Goal: Task Accomplishment & Management: Complete application form

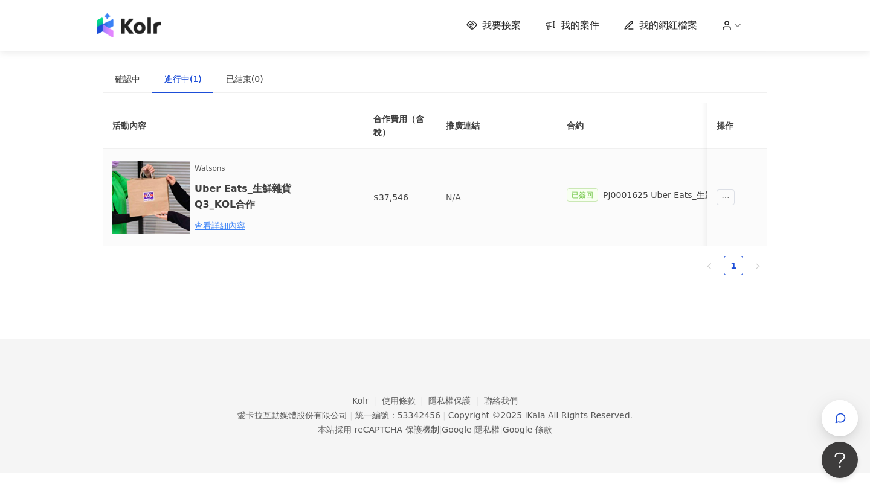
click at [642, 184] on td "已簽回 PJ0001625 Uber Eats_生鮮雜貨Q3_KOL合作" at bounding box center [673, 197] width 233 height 97
click at [644, 191] on div "PJ0001625 Uber Eats_生鮮雜貨Q3_KOL合作" at bounding box center [691, 194] width 177 height 13
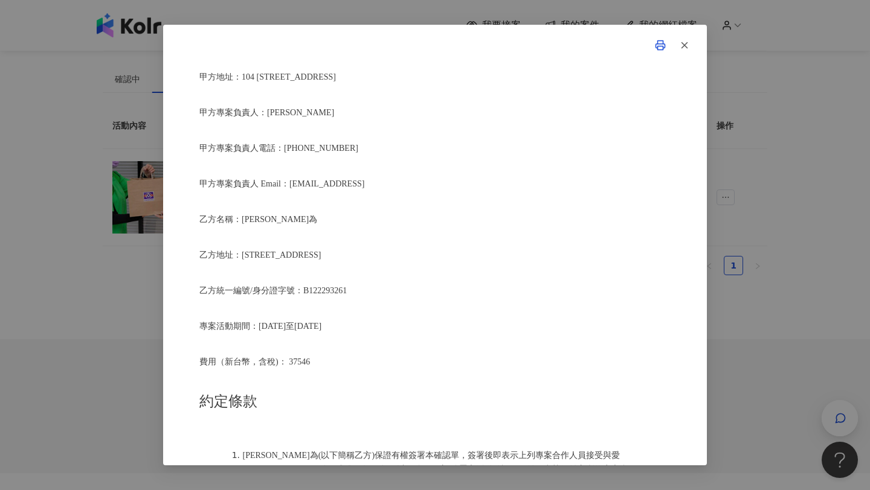
scroll to position [268, 0]
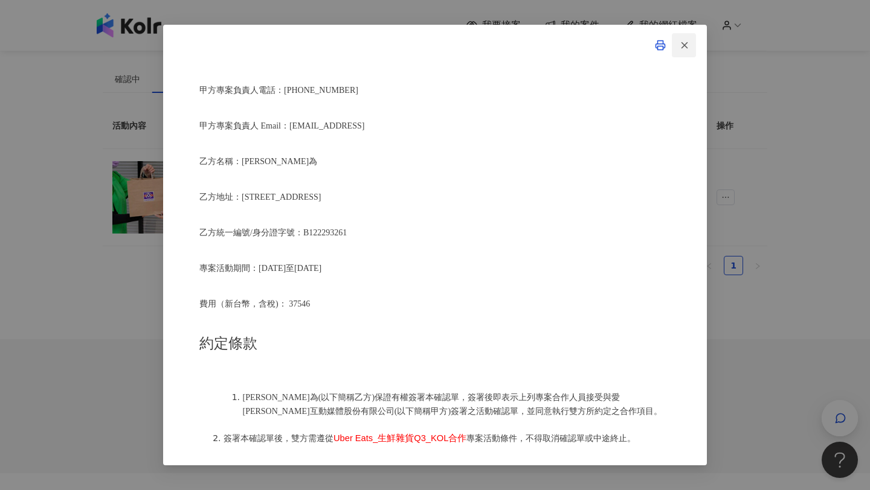
click at [678, 51] on button "button" at bounding box center [684, 45] width 24 height 24
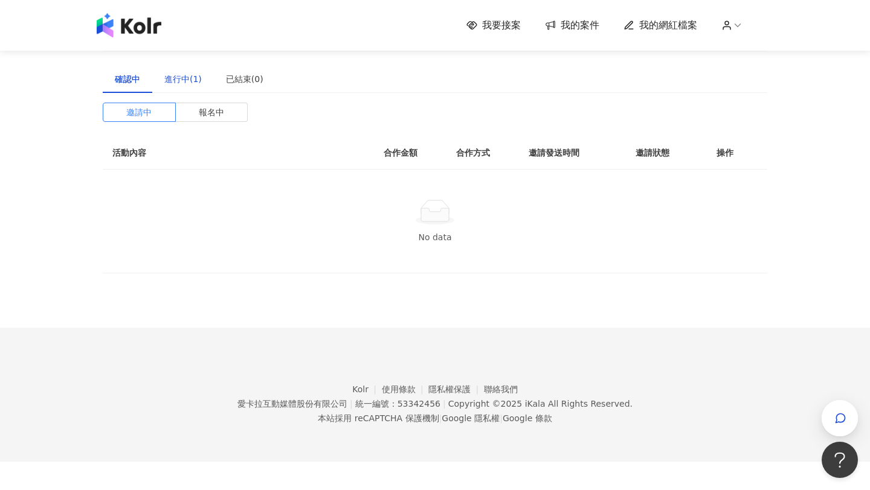
click at [196, 74] on div "進行中(1)" at bounding box center [182, 78] width 37 height 13
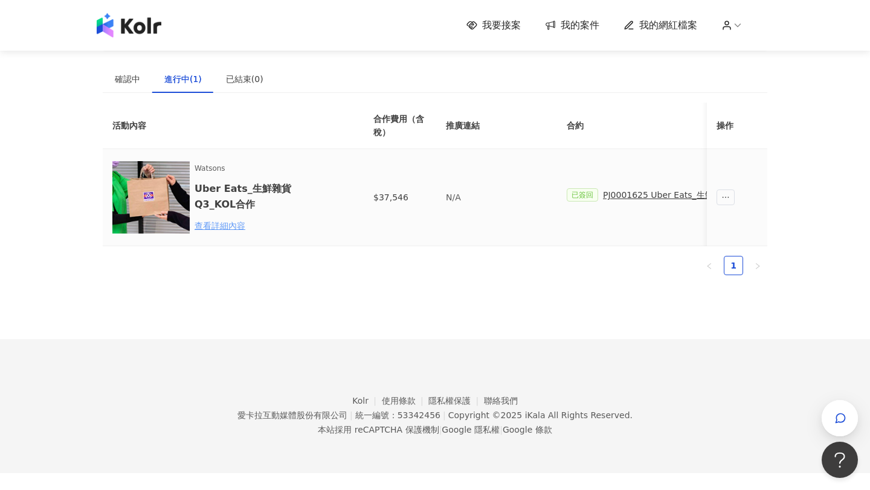
click at [233, 224] on div "查看詳細內容" at bounding box center [247, 225] width 106 height 13
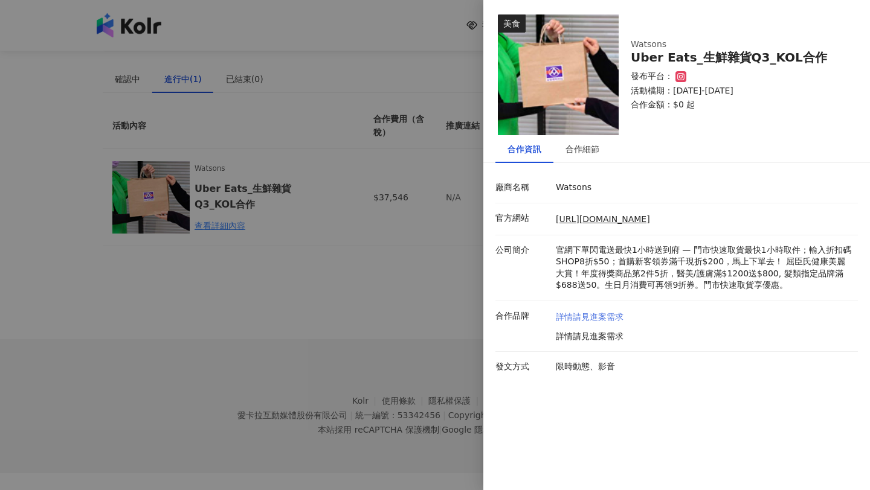
click at [599, 315] on link "詳情請見進案需求" at bounding box center [590, 318] width 68 height 12
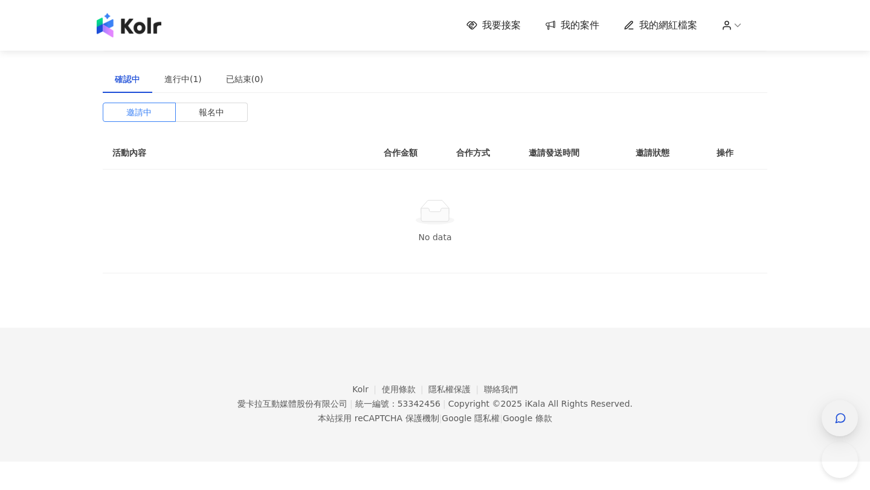
click at [845, 411] on div "button" at bounding box center [840, 418] width 16 height 27
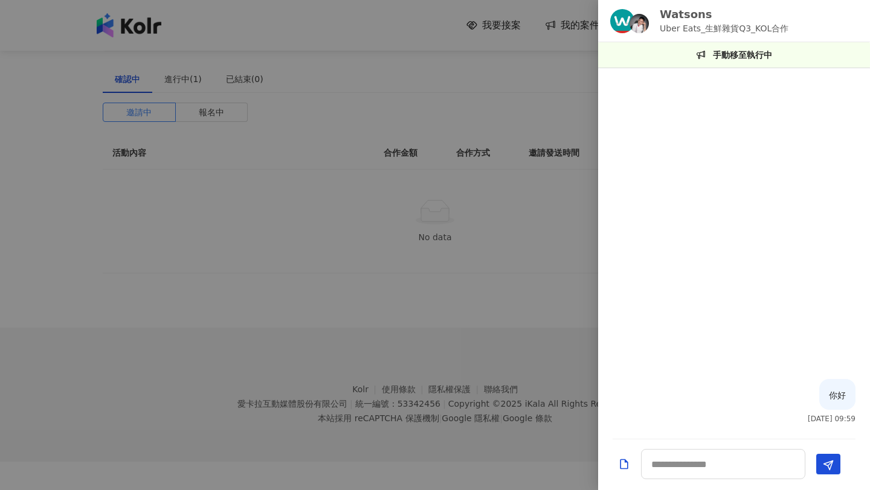
click at [461, 79] on div at bounding box center [435, 245] width 870 height 490
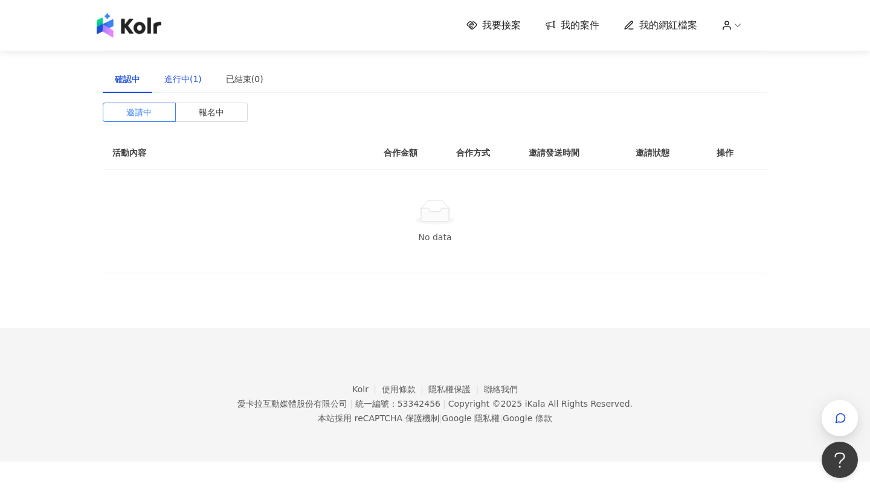
click at [183, 79] on div "進行中(1)" at bounding box center [182, 78] width 37 height 13
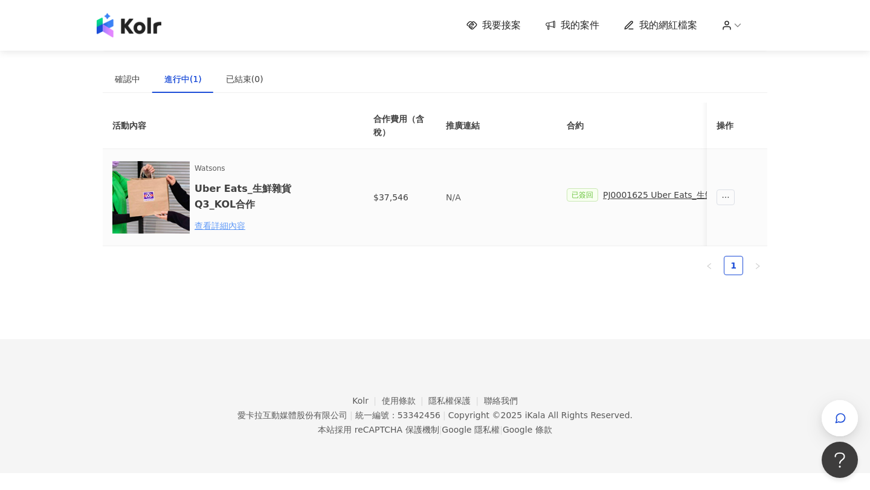
click at [232, 223] on div "查看詳細內容" at bounding box center [247, 225] width 106 height 13
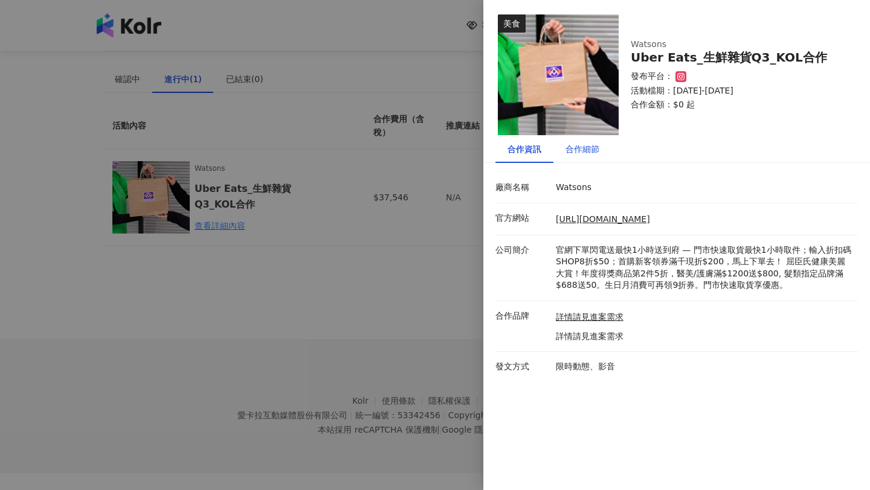
click at [590, 152] on div "合作細節" at bounding box center [582, 149] width 34 height 13
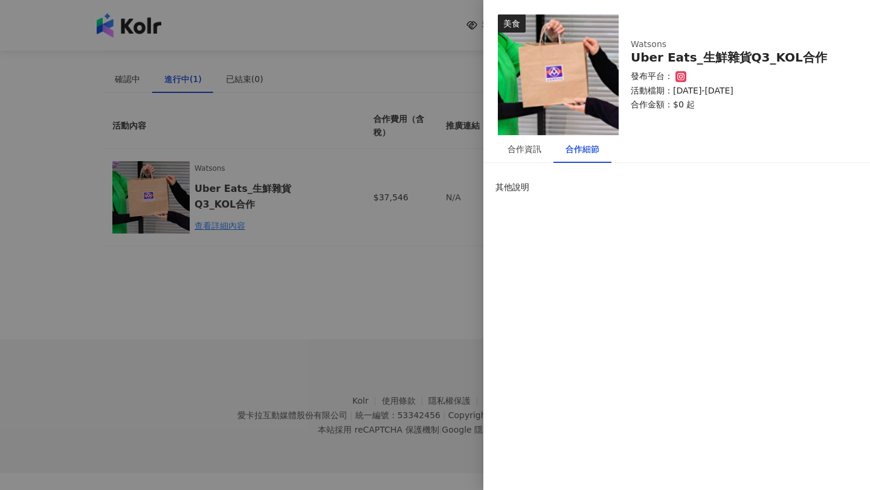
click at [609, 288] on div "美食 Watsons Uber Eats_生鮮雜貨Q3_KOL合作 發布平台： 活動檔期：2025/8/11-2025/10/5 合作金額： $0 起 合作資…" at bounding box center [676, 245] width 387 height 490
click at [530, 149] on div "合作資訊" at bounding box center [524, 149] width 34 height 13
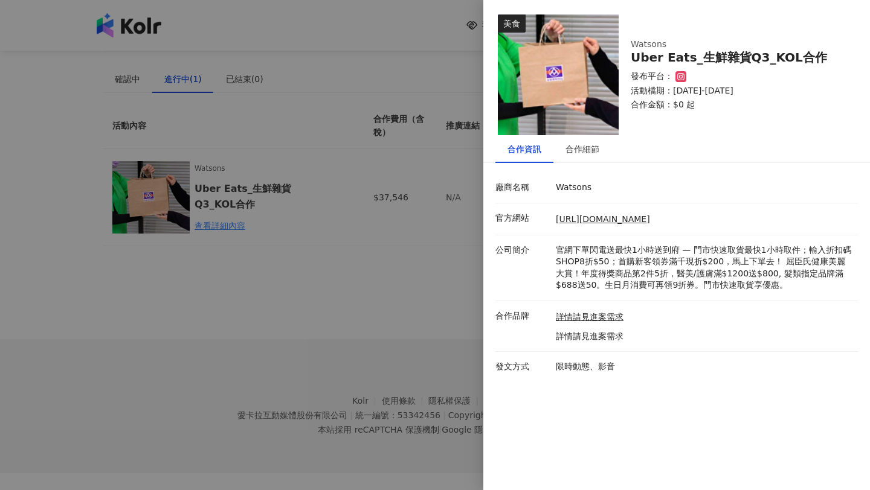
click at [395, 345] on div at bounding box center [435, 245] width 870 height 490
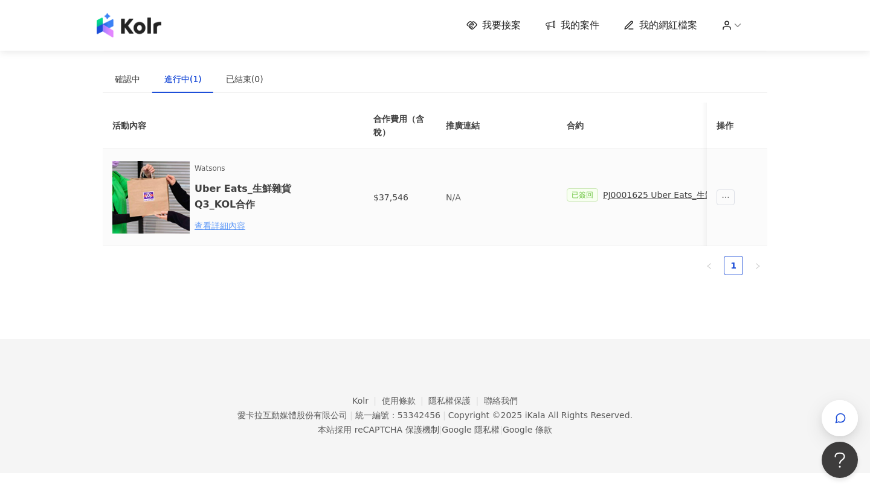
click at [231, 223] on div "查看詳細內容" at bounding box center [247, 225] width 106 height 13
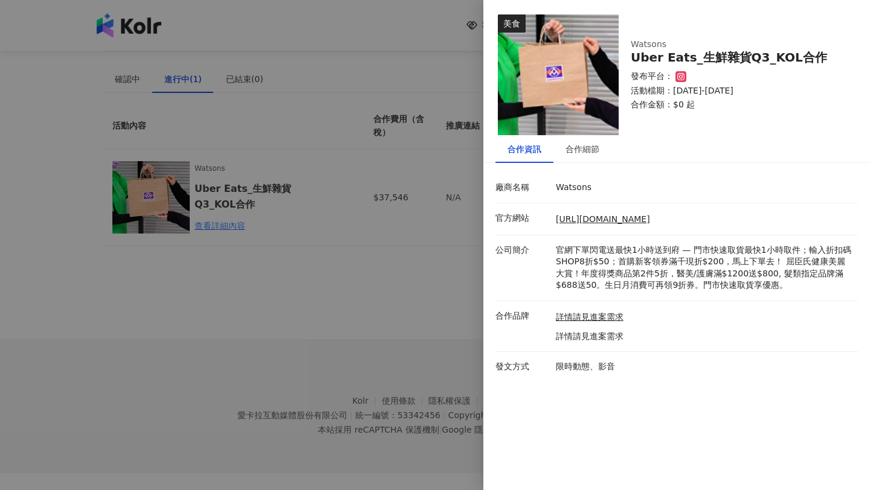
click at [469, 341] on div at bounding box center [435, 245] width 870 height 490
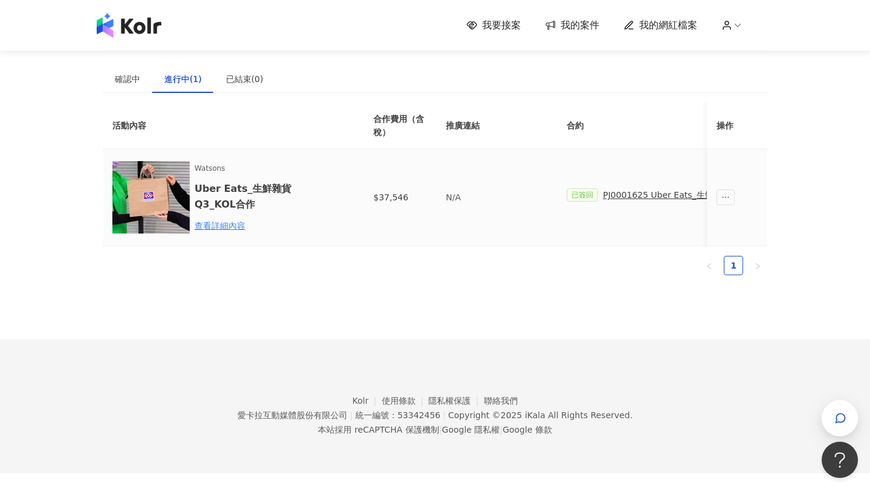
click at [625, 190] on div "PJ0001625 Uber Eats_生鮮雜貨Q3_KOL合作" at bounding box center [691, 194] width 177 height 13
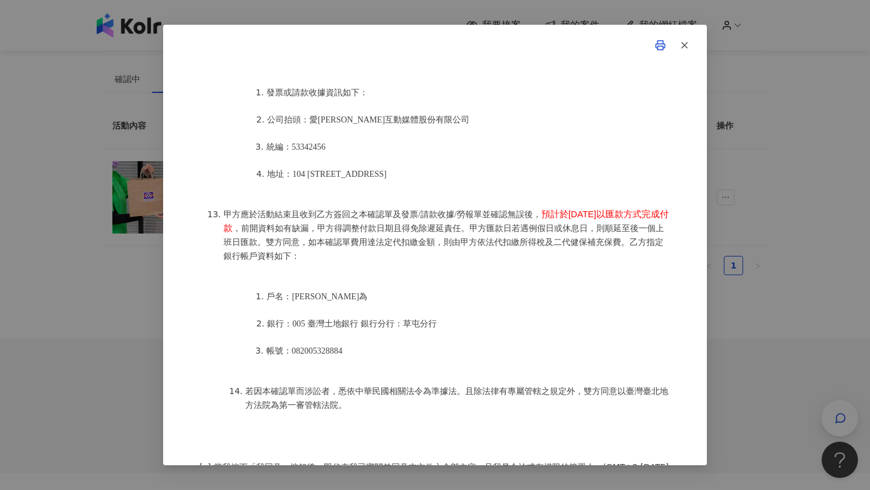
scroll to position [1598, 0]
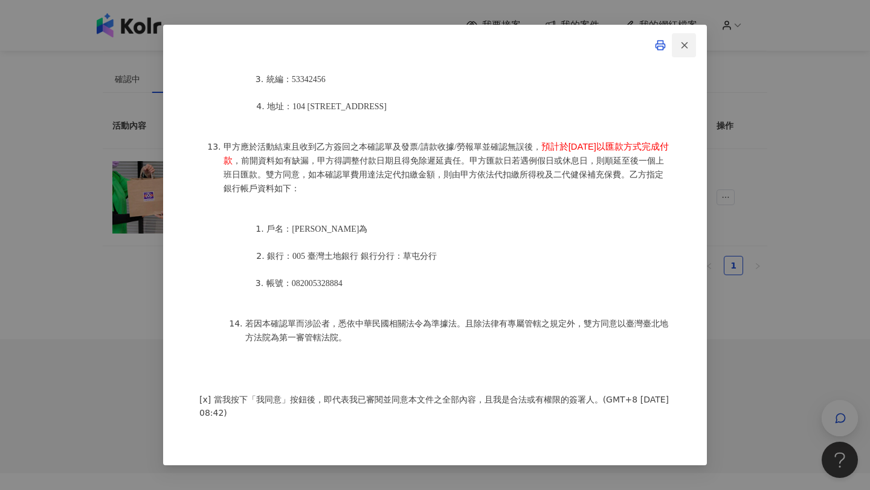
click at [684, 45] on line "button" at bounding box center [684, 44] width 5 height 5
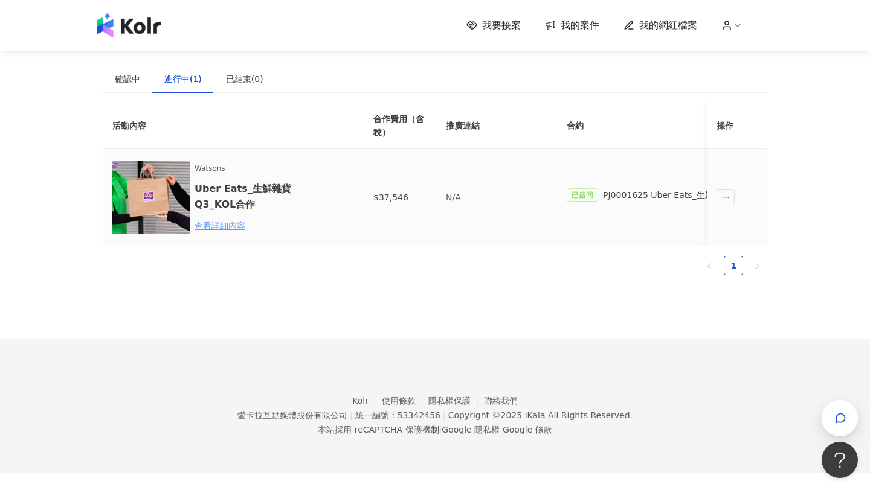
click at [221, 225] on div "查看詳細內容" at bounding box center [247, 225] width 106 height 13
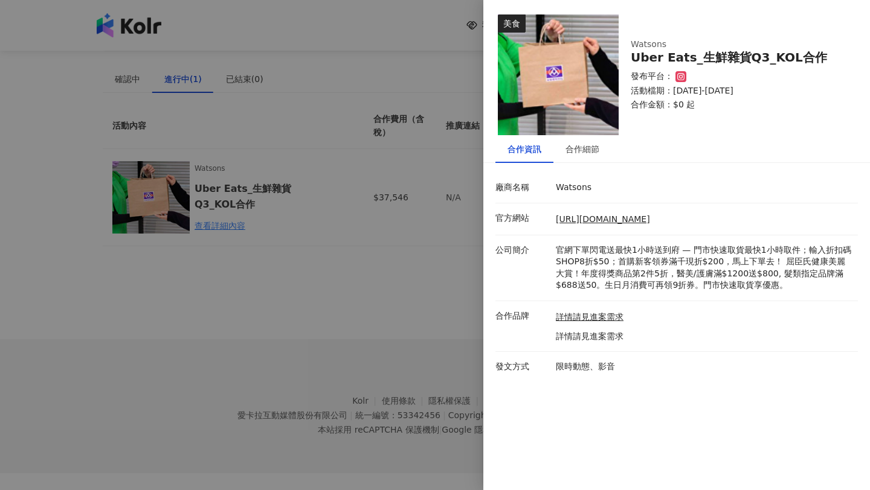
click at [681, 76] on icon at bounding box center [680, 76] width 2 height 2
click at [686, 76] on div "發布平台：" at bounding box center [737, 77] width 213 height 12
click at [571, 156] on div "合作細節" at bounding box center [582, 149] width 58 height 28
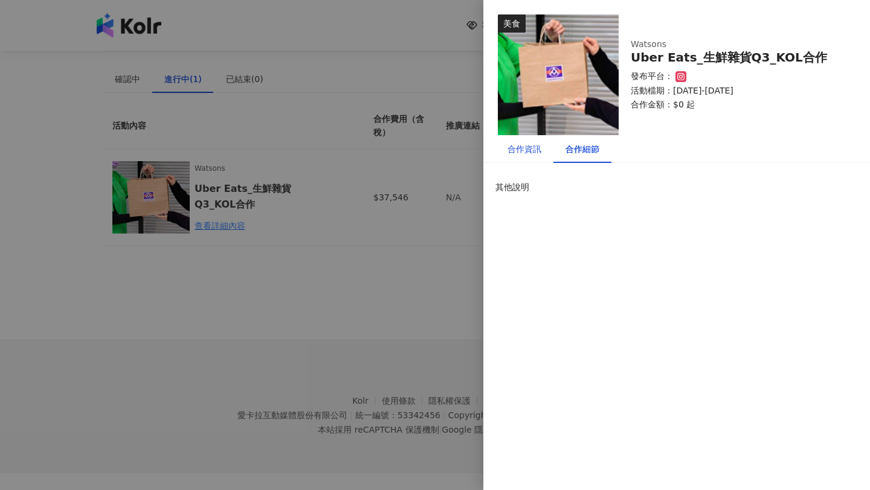
click at [527, 150] on div "合作資訊" at bounding box center [524, 149] width 34 height 13
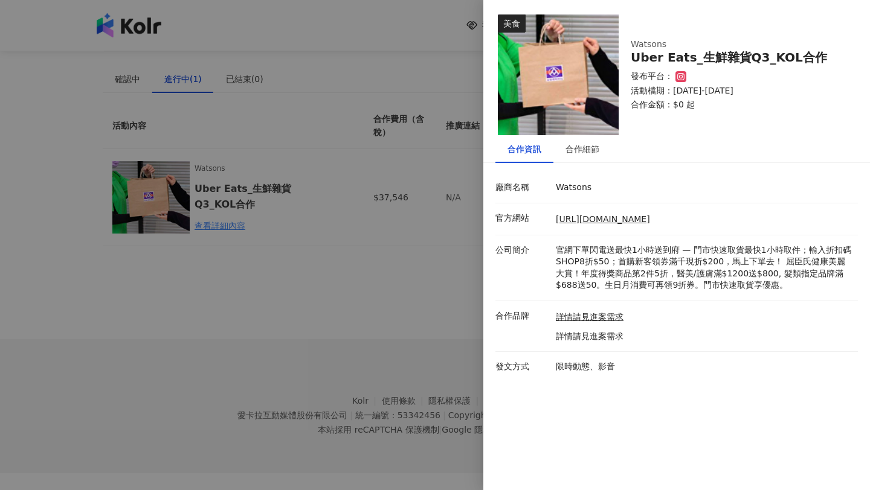
click at [413, 63] on div at bounding box center [435, 245] width 870 height 490
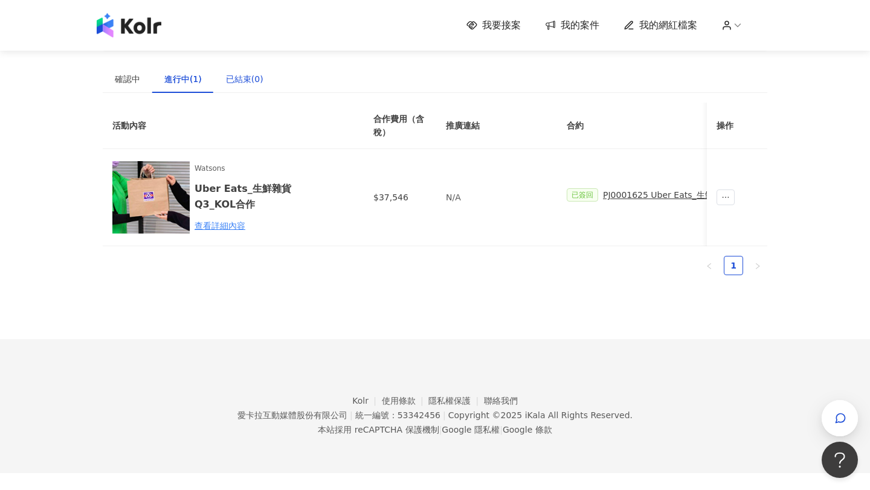
click at [241, 79] on div "已結束(0)" at bounding box center [244, 78] width 37 height 13
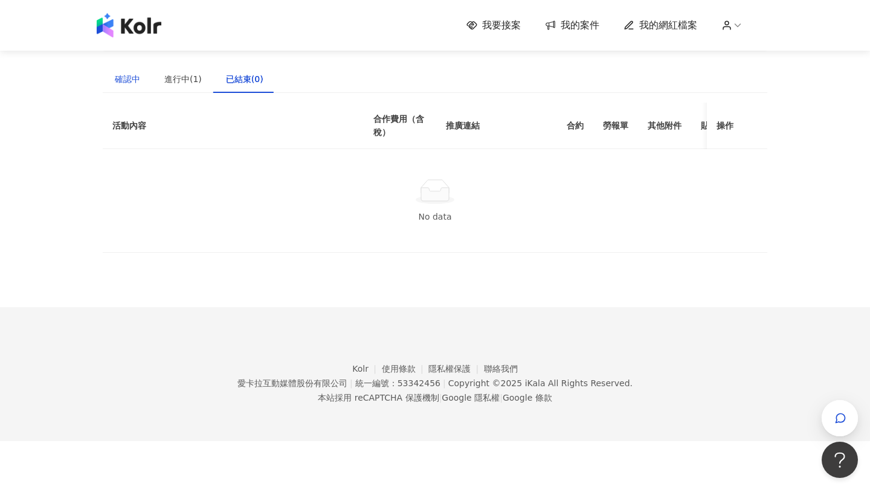
click at [125, 83] on div "確認中" at bounding box center [127, 78] width 25 height 13
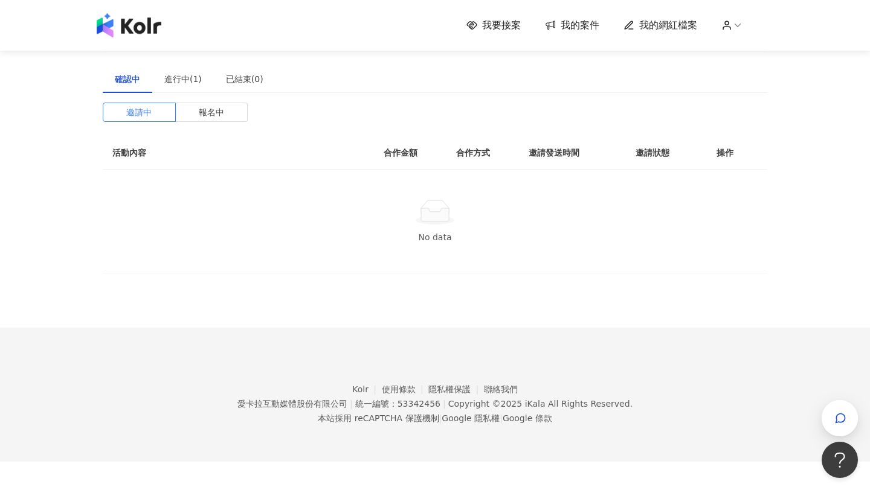
click at [487, 29] on span "我要接案" at bounding box center [501, 25] width 39 height 13
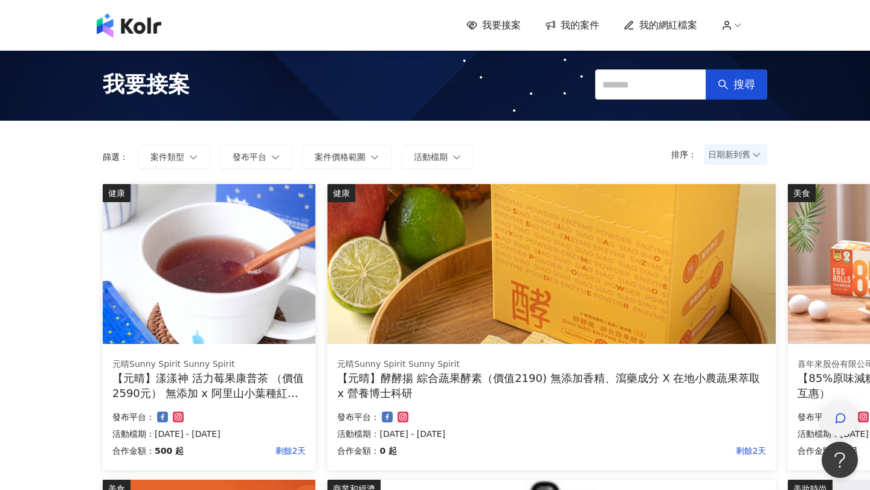
click at [846, 425] on div "button" at bounding box center [840, 418] width 16 height 27
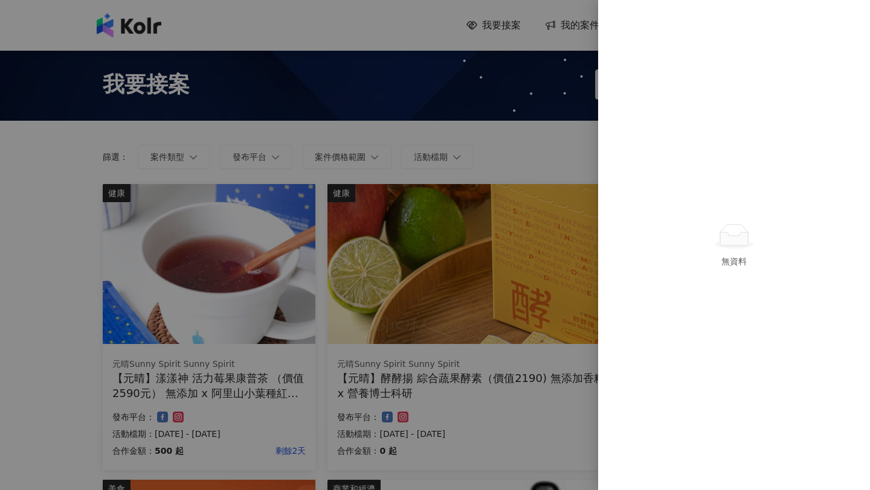
click at [513, 434] on div at bounding box center [435, 245] width 870 height 490
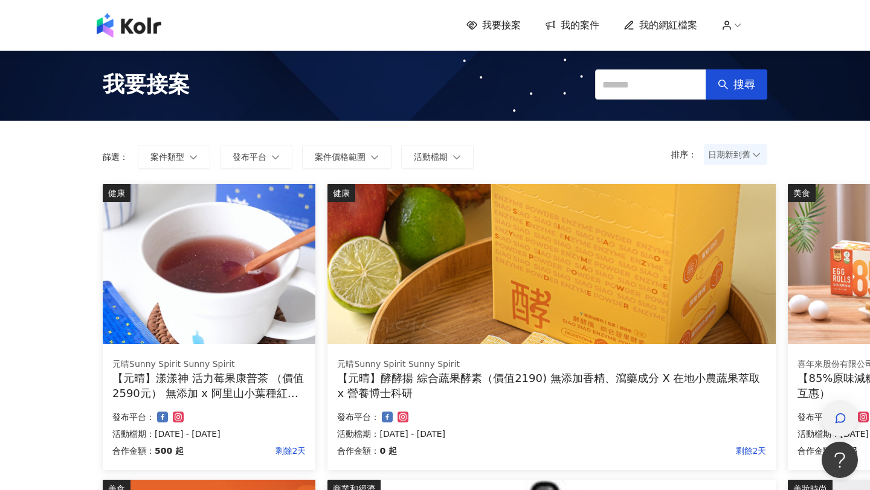
click at [853, 428] on div "button" at bounding box center [839, 418] width 36 height 36
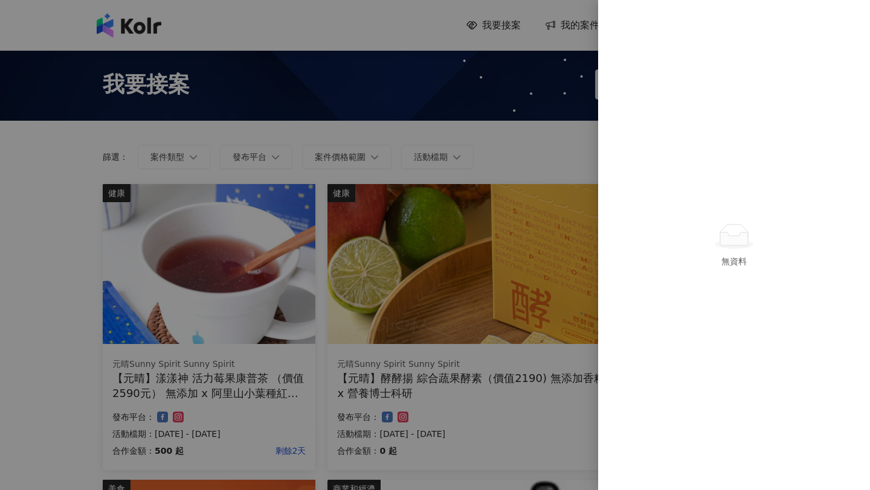
click at [43, 405] on div at bounding box center [435, 245] width 870 height 490
